Goal: Find contact information: Find contact information

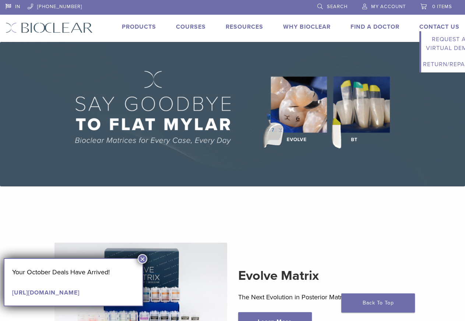
click at [432, 27] on link "Contact Us" at bounding box center [439, 26] width 40 height 7
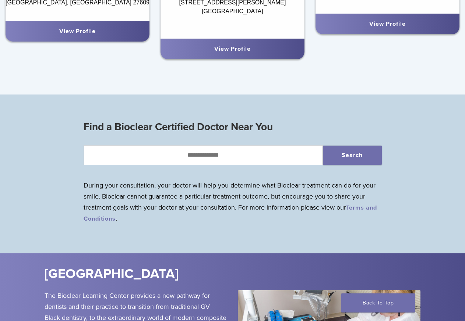
scroll to position [600, 0]
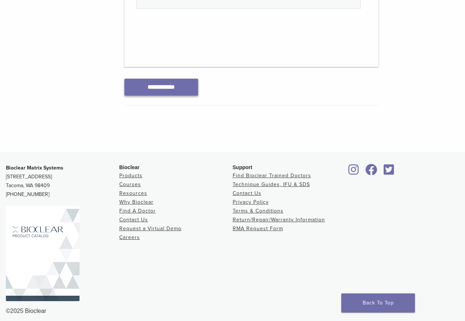
scroll to position [419, 0]
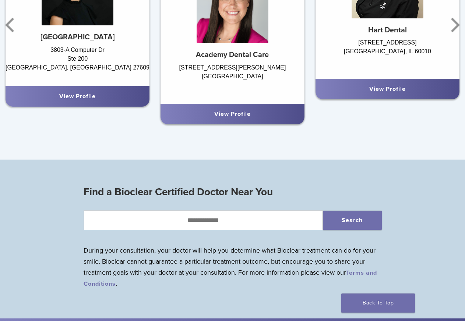
scroll to position [525, 0]
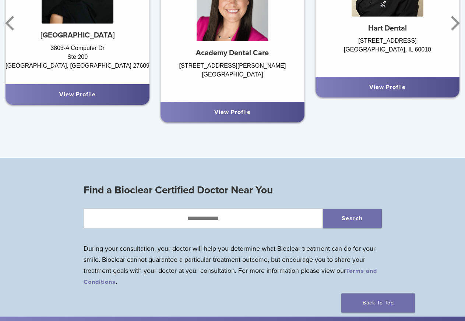
click at [85, 96] on link "View Profile" at bounding box center [77, 94] width 36 height 7
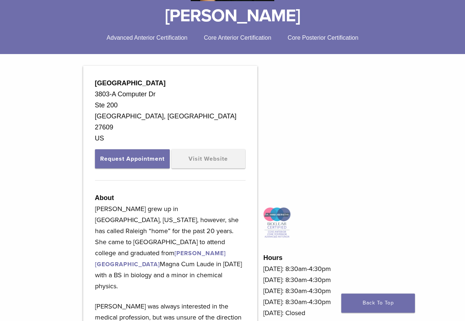
scroll to position [188, 0]
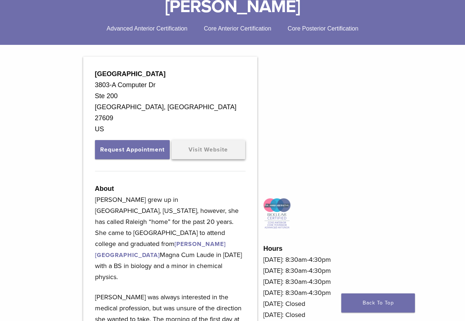
click at [171, 156] on link "Visit Website" at bounding box center [208, 149] width 74 height 19
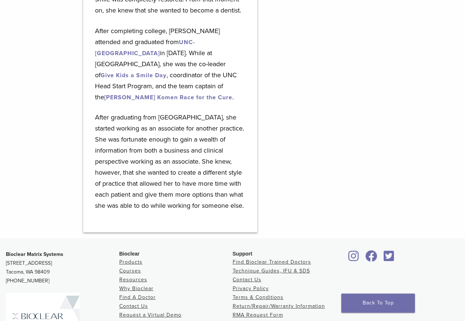
scroll to position [750, 0]
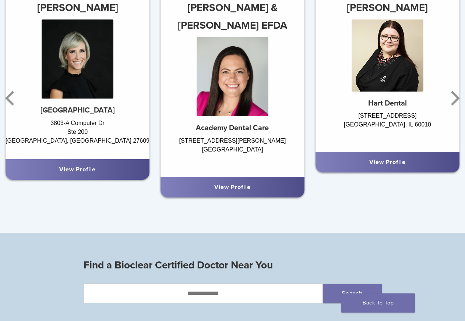
scroll to position [600, 0]
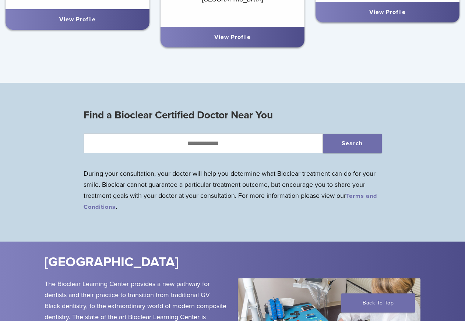
click at [209, 41] on div "View Profile" at bounding box center [232, 37] width 132 height 9
click at [219, 41] on link "View Profile" at bounding box center [232, 36] width 36 height 7
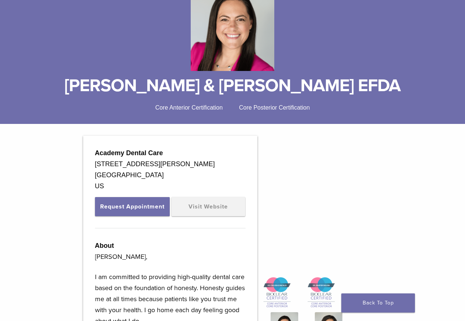
scroll to position [150, 0]
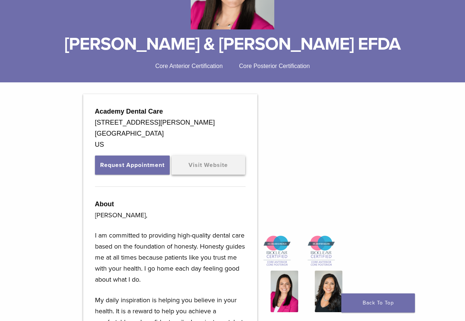
click at [171, 175] on link "Visit Website" at bounding box center [208, 165] width 74 height 19
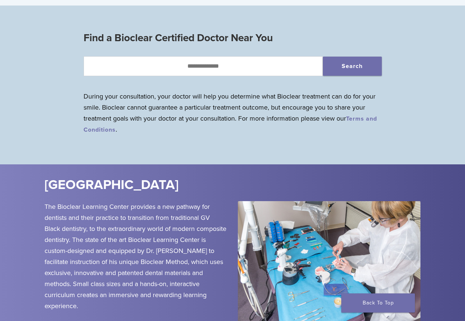
scroll to position [452, 0]
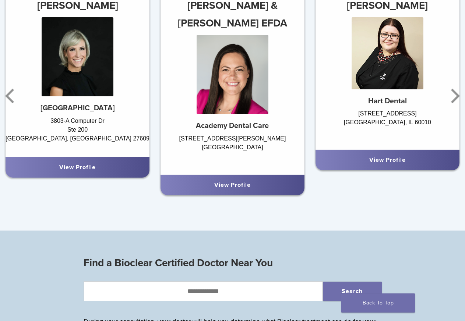
click at [377, 161] on link "View Profile" at bounding box center [387, 159] width 36 height 7
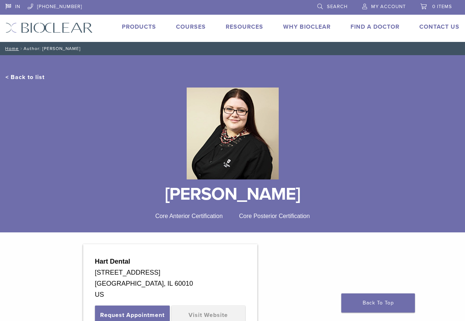
scroll to position [75, 0]
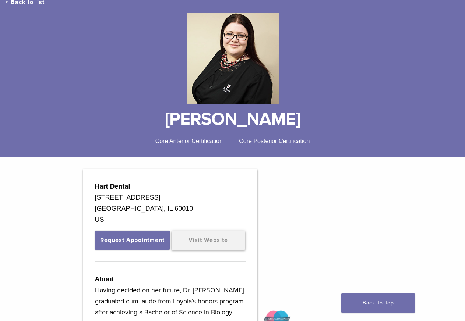
click at [171, 250] on link "Visit Website" at bounding box center [208, 240] width 74 height 19
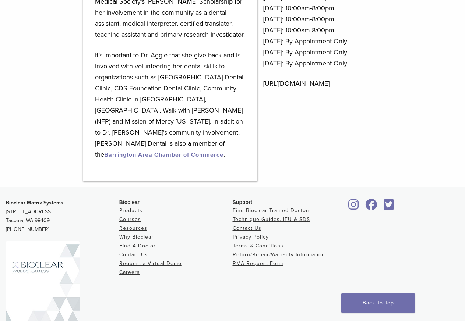
scroll to position [511, 0]
